Goal: Find contact information: Find contact information

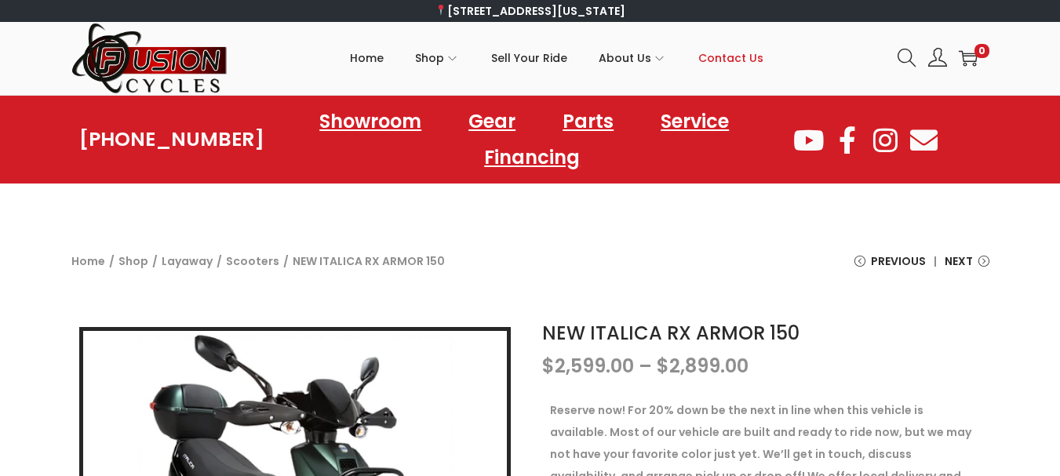
click at [741, 49] on span "Contact Us" at bounding box center [730, 57] width 65 height 39
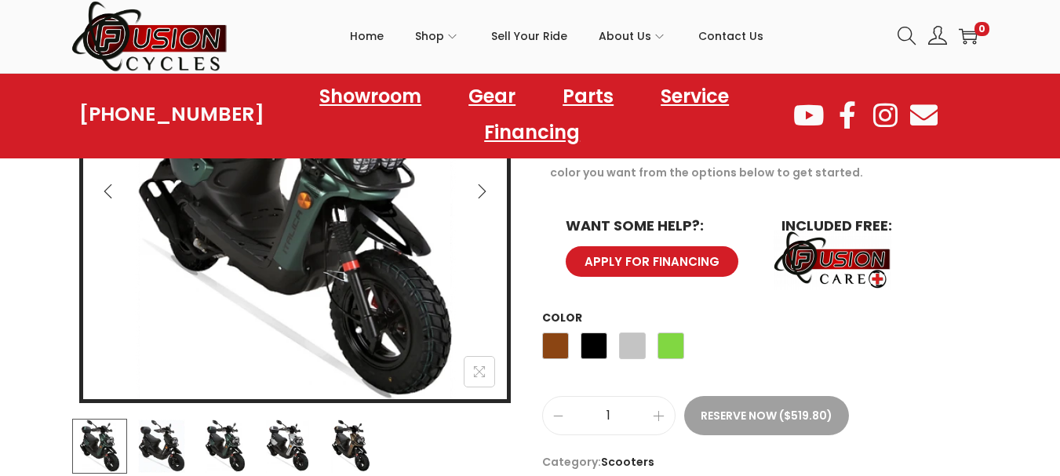
scroll to position [345, 0]
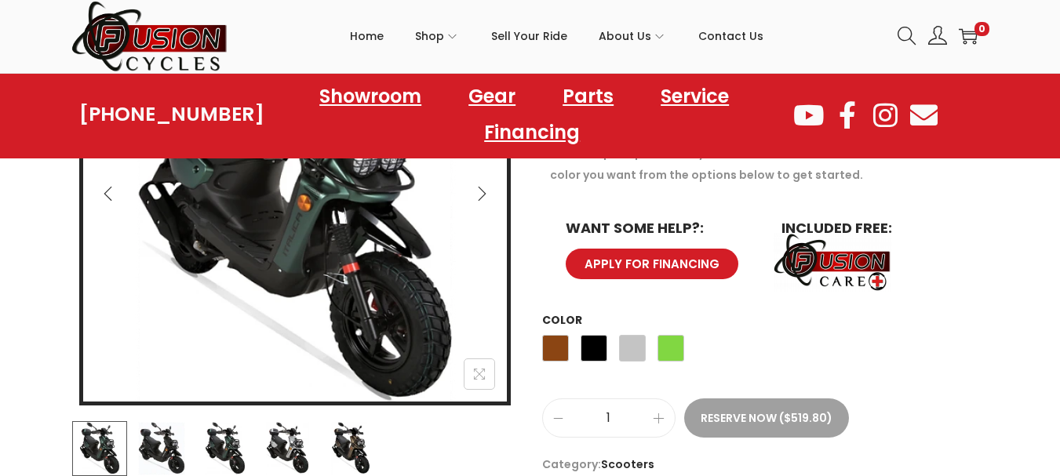
click at [159, 454] on img at bounding box center [161, 448] width 55 height 55
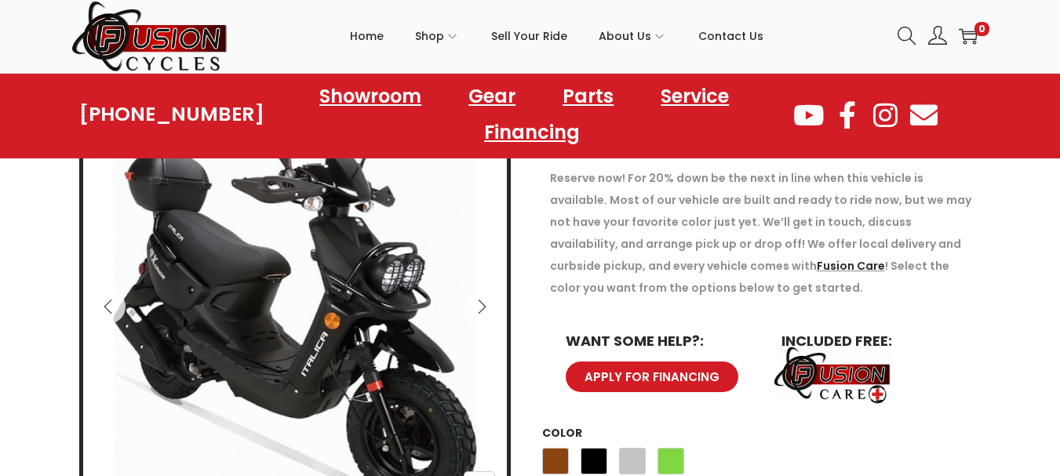
scroll to position [231, 0]
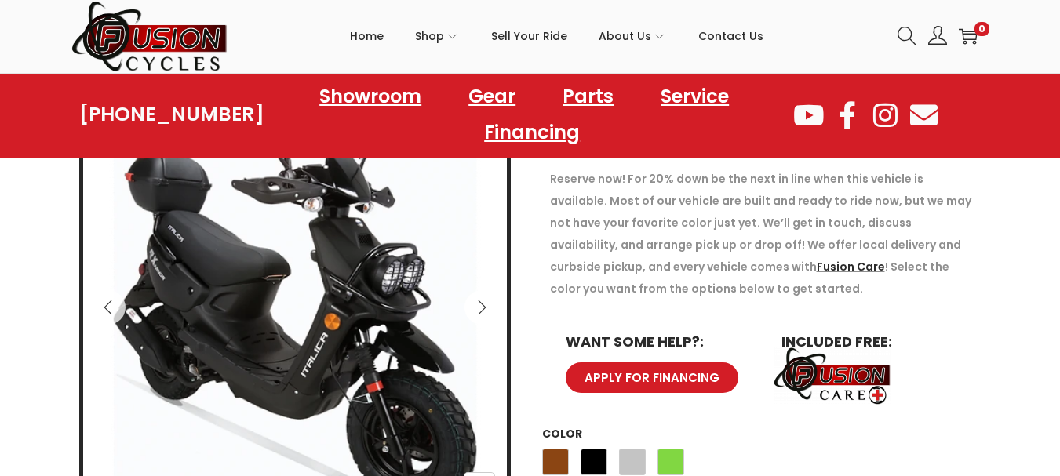
click at [485, 315] on button "Next" at bounding box center [482, 307] width 35 height 35
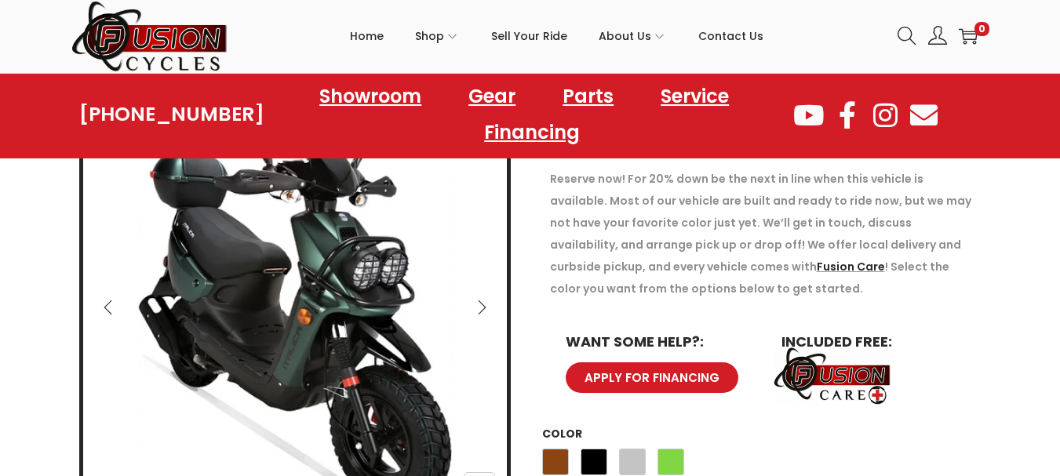
click at [485, 315] on button "Next" at bounding box center [482, 307] width 35 height 35
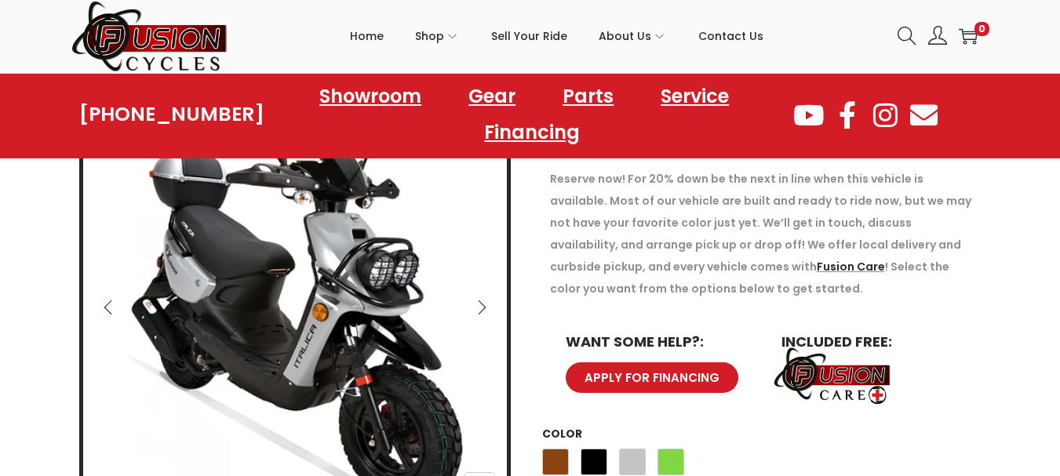
click at [485, 315] on button "Next" at bounding box center [482, 307] width 35 height 35
